Goal: Information Seeking & Learning: Learn about a topic

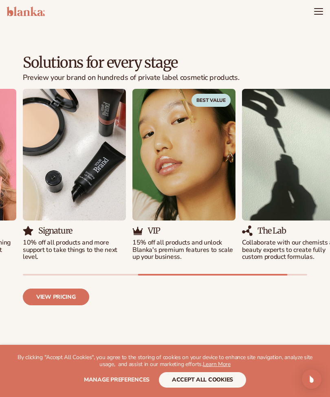
scroll to position [903, 0]
